Goal: Information Seeking & Learning: Check status

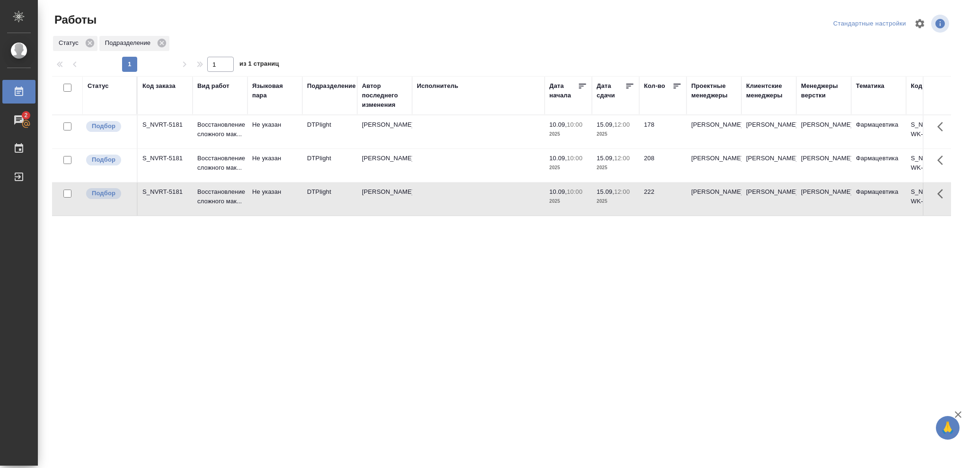
click at [654, 166] on td "208" at bounding box center [662, 165] width 47 height 33
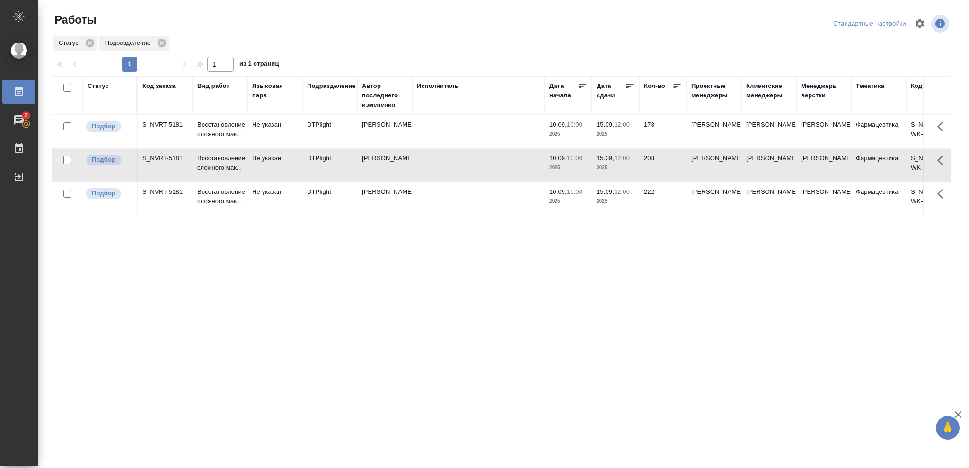
click at [664, 127] on td "178" at bounding box center [662, 131] width 47 height 33
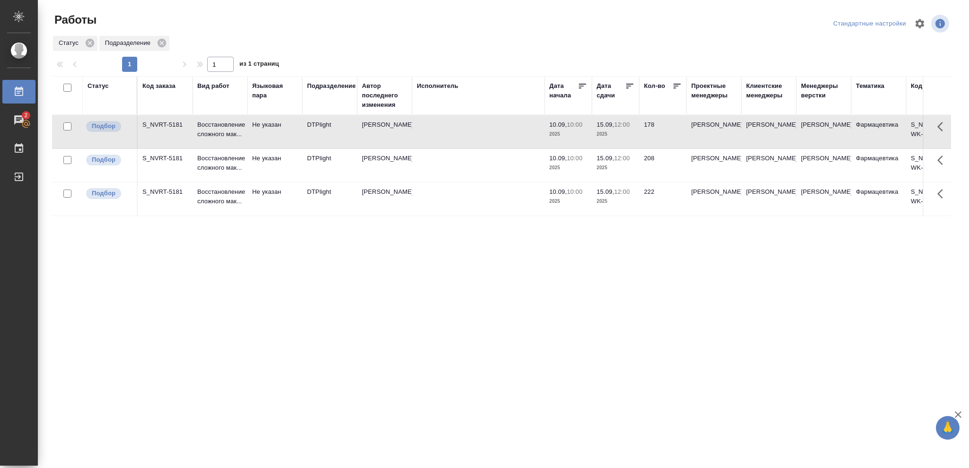
click at [325, 84] on div "Подразделение" at bounding box center [331, 85] width 49 height 9
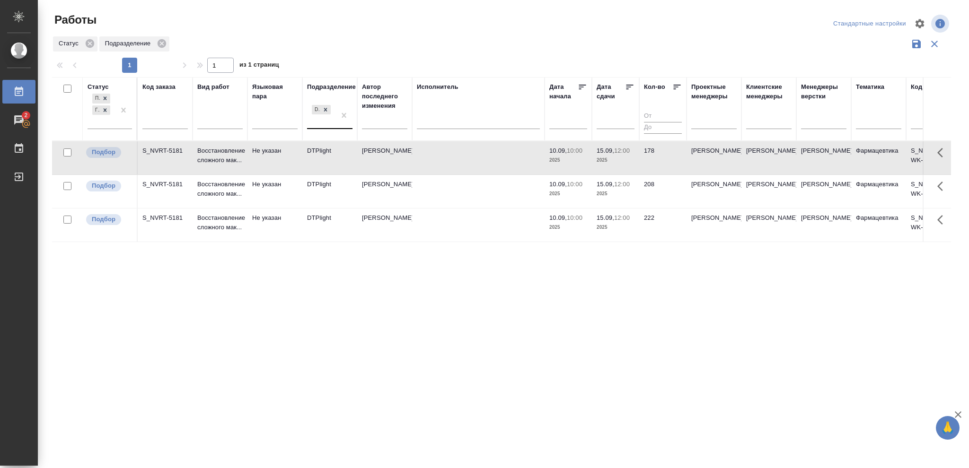
click at [323, 123] on div "DTPlight" at bounding box center [321, 116] width 28 height 26
type input "верстки"
click at [337, 147] on div "Верстки и дизайна" at bounding box center [378, 149] width 142 height 17
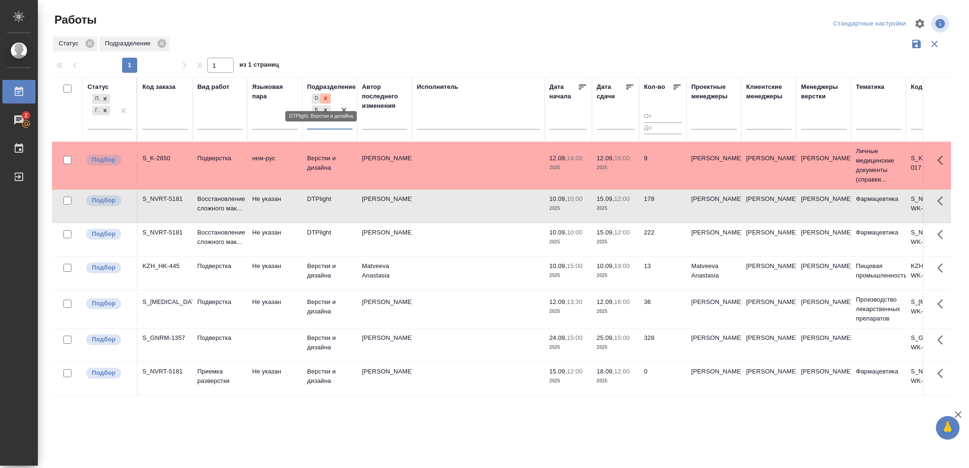
click at [323, 97] on icon at bounding box center [325, 98] width 7 height 7
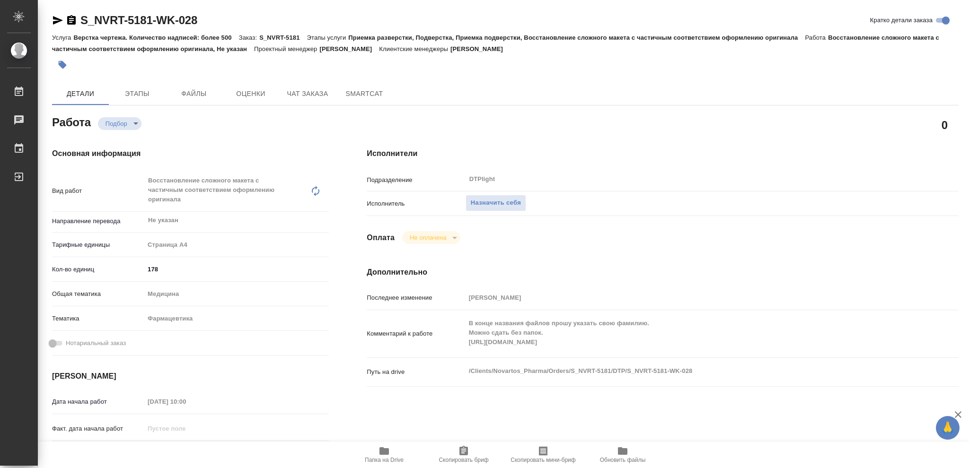
click at [459, 340] on div "Комментарий к работе В конце названия файлов прошу указать свою фамилию. Можно …" at bounding box center [663, 334] width 592 height 40
type textarea "x"
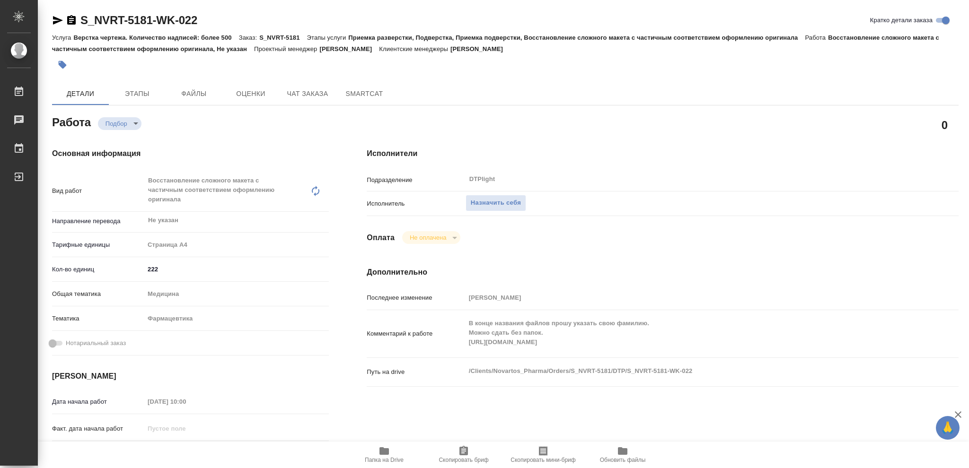
type textarea "x"
click at [460, 341] on div "Комментарий к работе В конце названия файлов прошу указать свою фамилию. Можно …" at bounding box center [663, 334] width 592 height 40
type textarea "x"
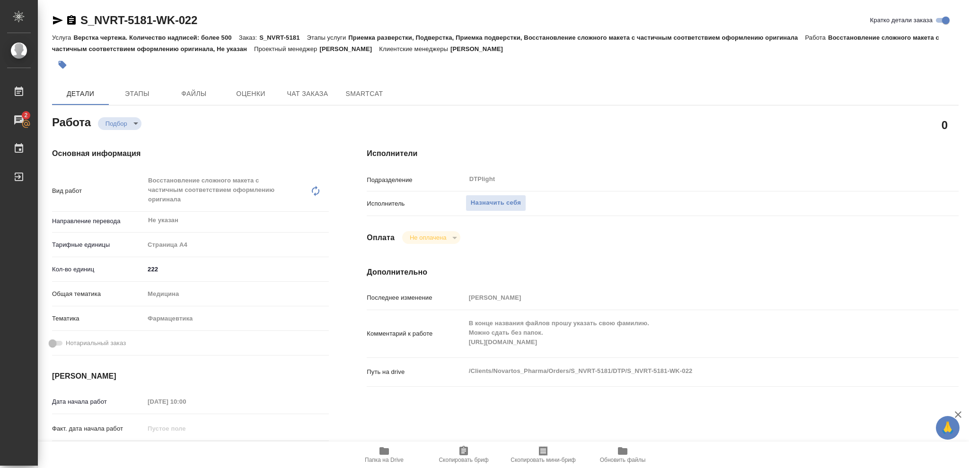
type textarea "x"
